Goal: Obtain resource: Obtain resource

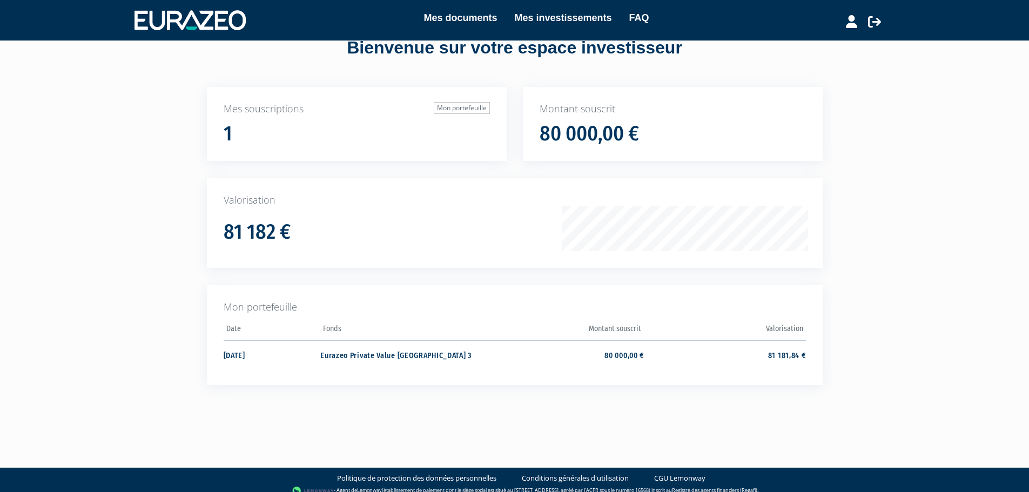
scroll to position [44, 0]
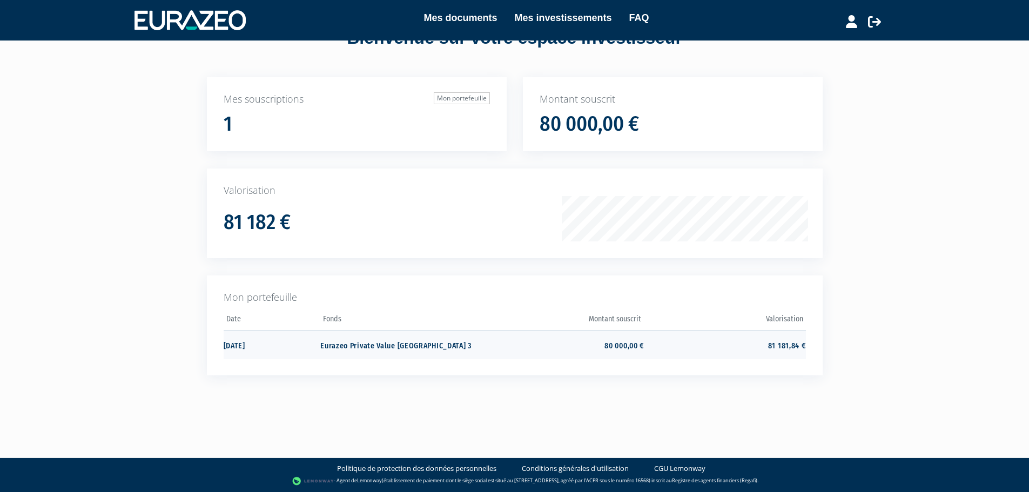
click at [376, 345] on td "Eurazeo Private Value Europe 3" at bounding box center [401, 345] width 162 height 29
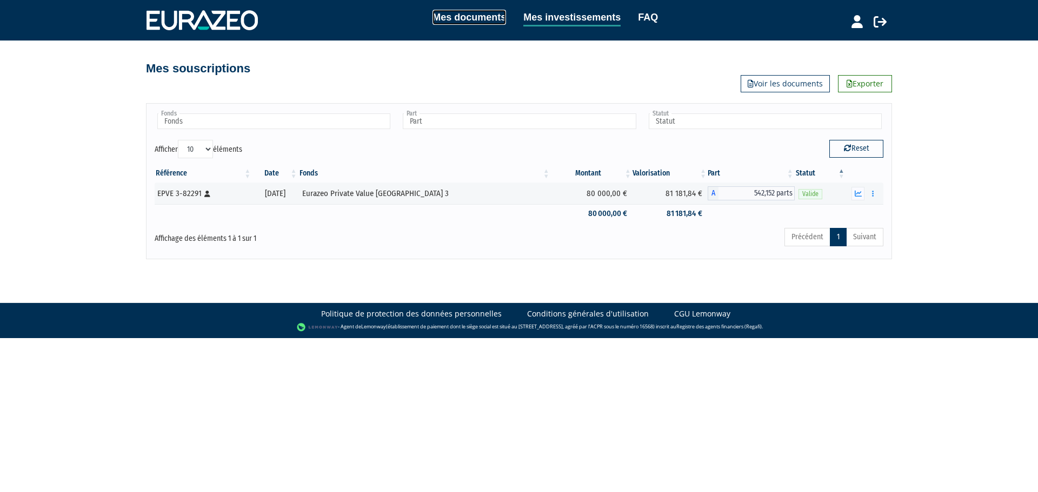
click at [475, 17] on link "Mes documents" at bounding box center [468, 17] width 73 height 15
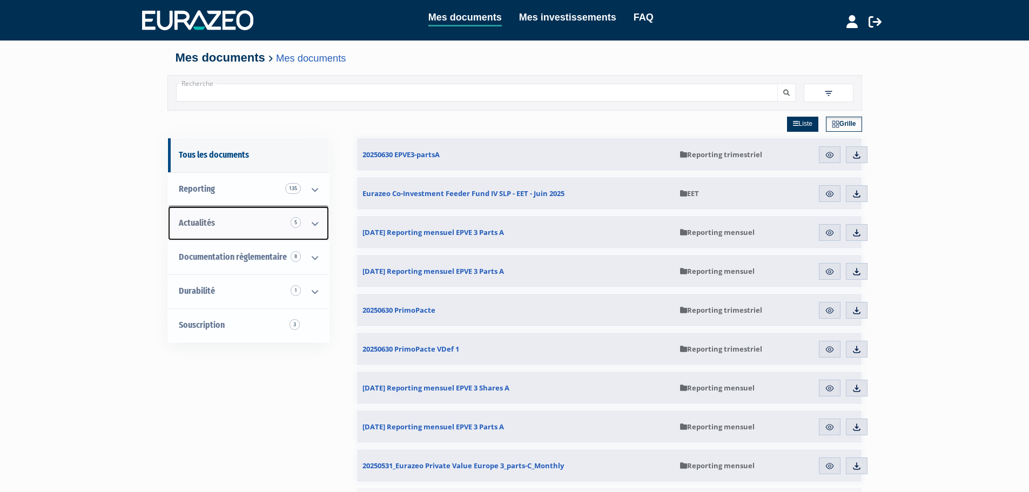
click at [312, 223] on icon at bounding box center [315, 224] width 28 height 34
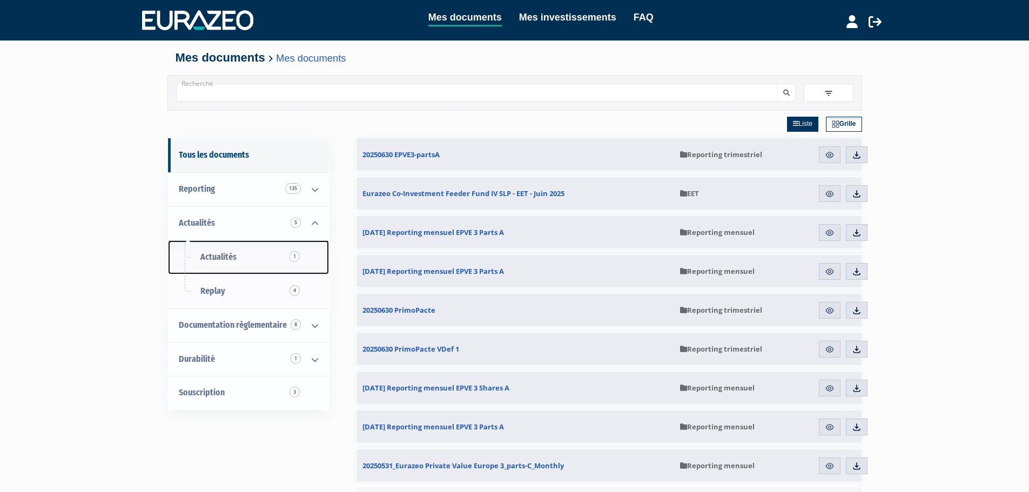
click at [210, 254] on span "Actualités 1" at bounding box center [218, 257] width 36 height 10
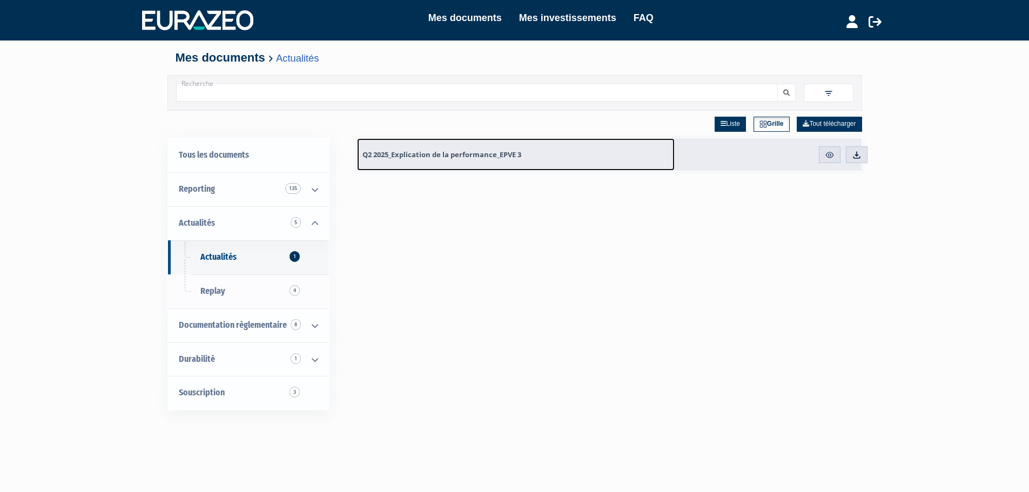
click at [411, 152] on span "Q2 2025_Explication de la performance_EPVE 3" at bounding box center [442, 155] width 159 height 10
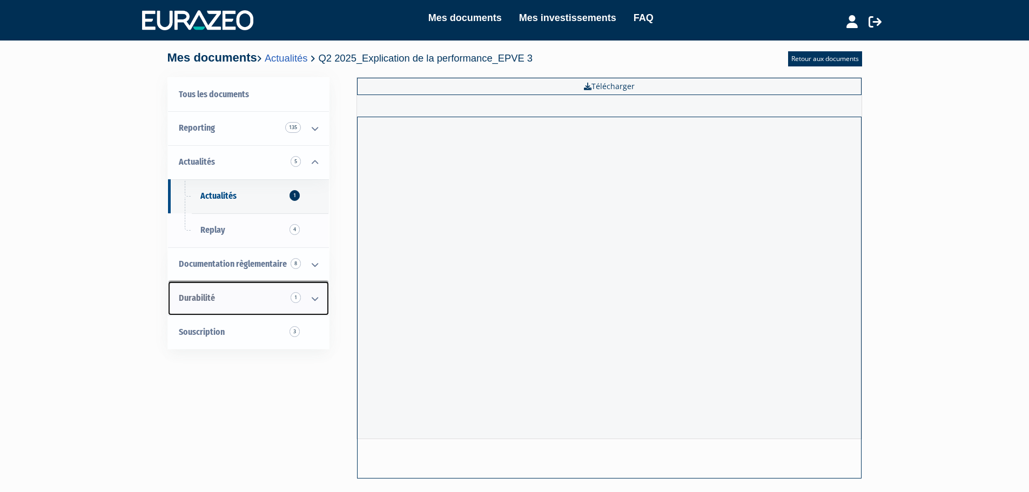
click at [315, 300] on icon at bounding box center [315, 299] width 28 height 34
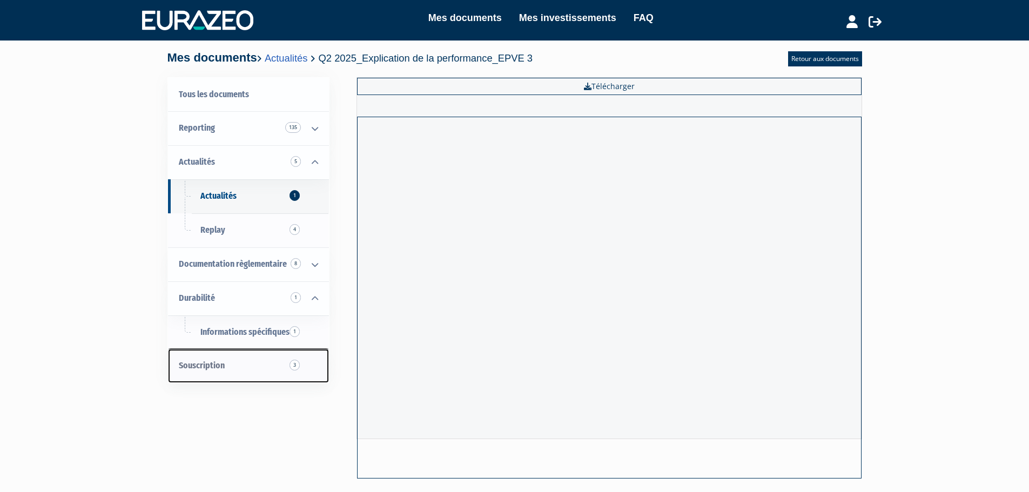
click at [293, 367] on span "3" at bounding box center [295, 365] width 10 height 11
